Goal: Transaction & Acquisition: Purchase product/service

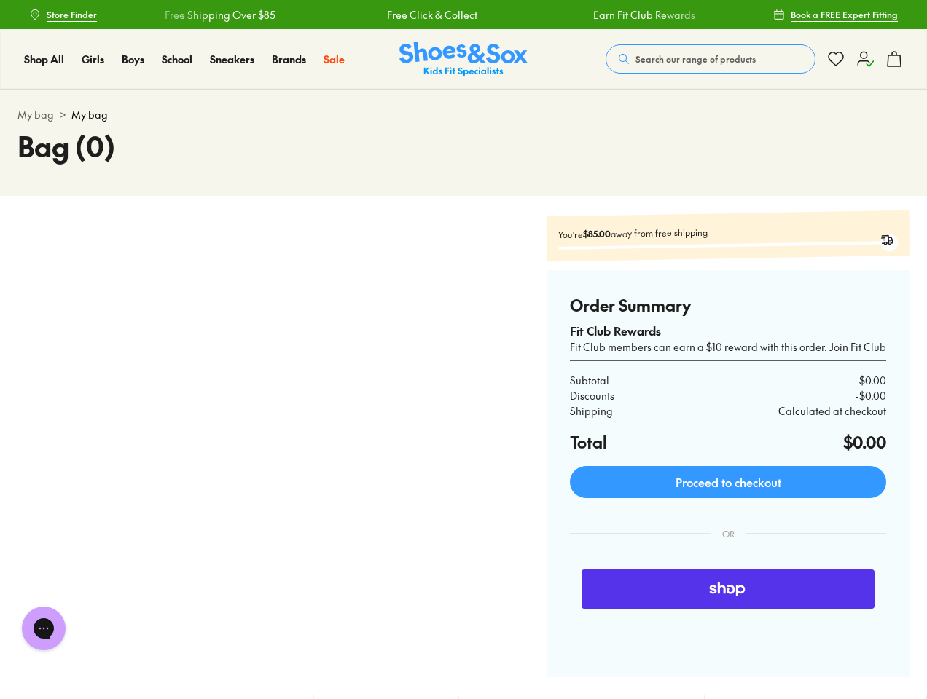
click at [463, 350] on div at bounding box center [240, 445] width 447 height 464
click at [710, 59] on span "Search our range of products" at bounding box center [695, 58] width 120 height 13
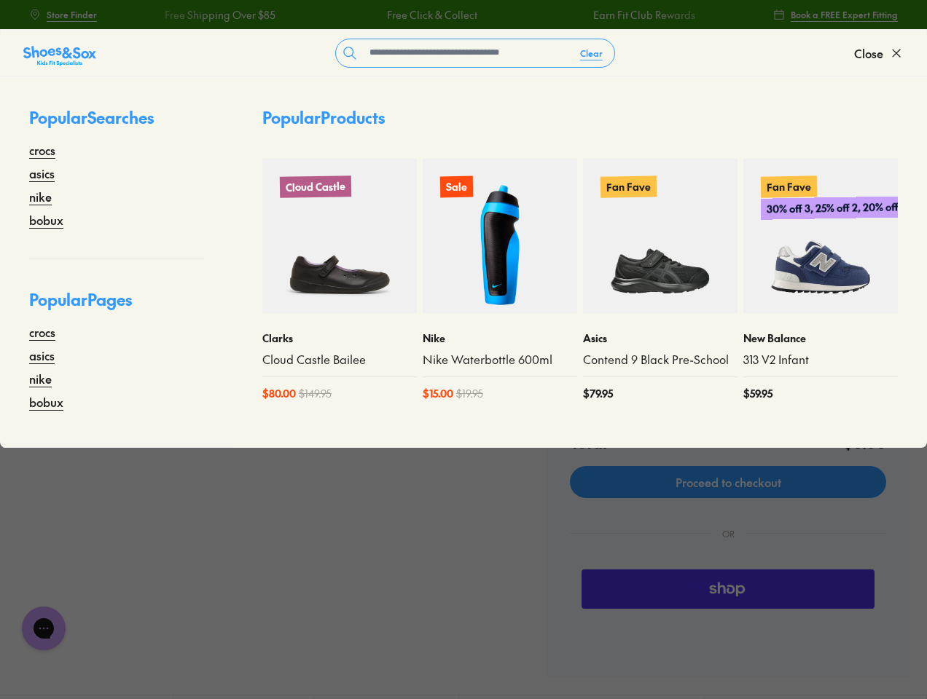
click at [592, 53] on button "Clear" at bounding box center [591, 53] width 46 height 26
click at [879, 53] on span "Close" at bounding box center [868, 52] width 29 height 17
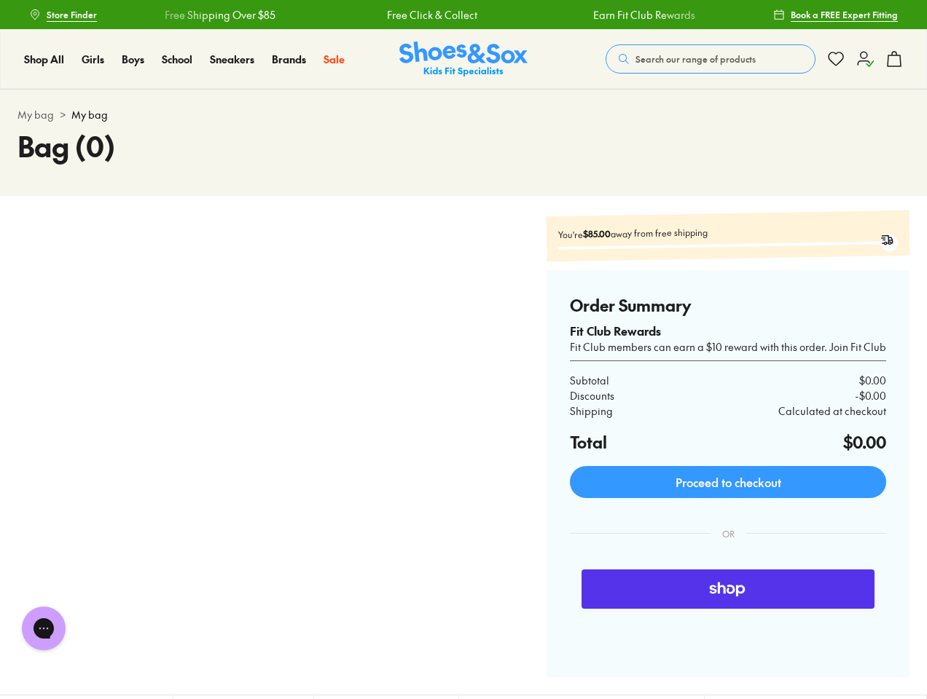
click at [894, 59] on icon at bounding box center [893, 58] width 17 height 17
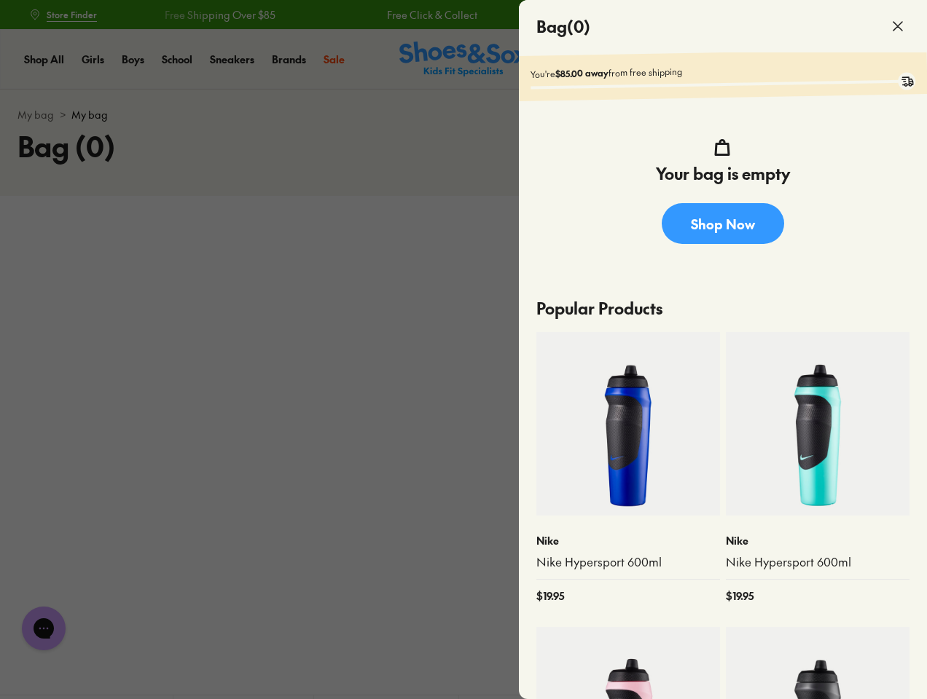
click at [44, 629] on div at bounding box center [463, 349] width 927 height 699
